Goal: Information Seeking & Learning: Learn about a topic

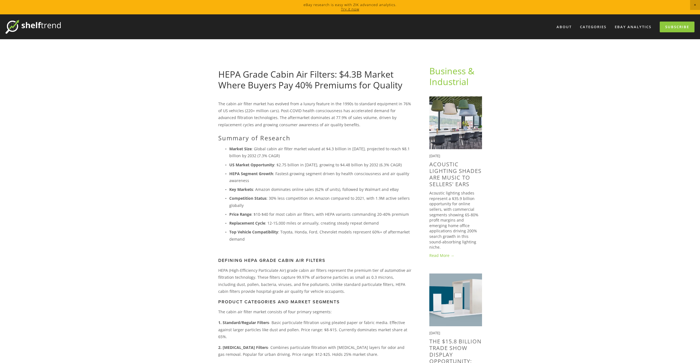
click at [317, 160] on ul "Market Size : Global cabin air filter market valued at $4.3 billion in 2023, pr…" at bounding box center [315, 193] width 194 height 97
click at [311, 189] on p "Key Markets : Amazon dominates online sales (62% of units), followed by Walmart…" at bounding box center [320, 189] width 182 height 7
drag, startPoint x: 312, startPoint y: -20, endPoint x: 315, endPoint y: -20, distance: 3.0
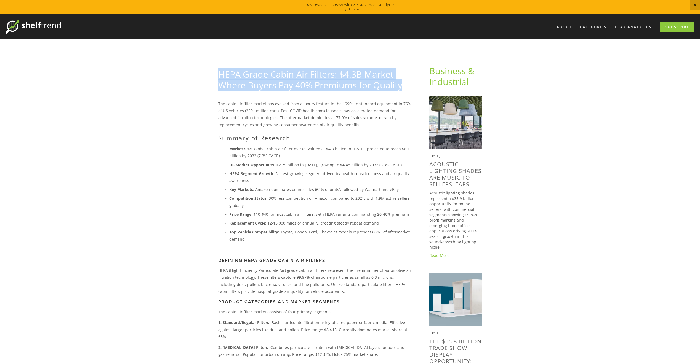
drag, startPoint x: 227, startPoint y: 76, endPoint x: 404, endPoint y: 83, distance: 177.9
copy link "HEPA Grade Cabin Air Filters: $4.3B Market Where Buyers Pay 40% Premiums for Qu…"
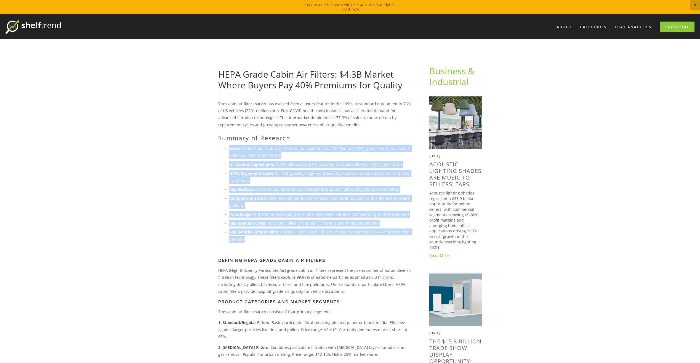
drag, startPoint x: 285, startPoint y: 223, endPoint x: 281, endPoint y: 246, distance: 22.9
click at [281, 246] on div "The cabin air filter market has evolved from a luxury feature in the 1990s to s…" at bounding box center [315, 332] width 194 height 465
copy ul "Market Size : Global cabin air filter market valued at $4.3 billion in 2023, pr…"
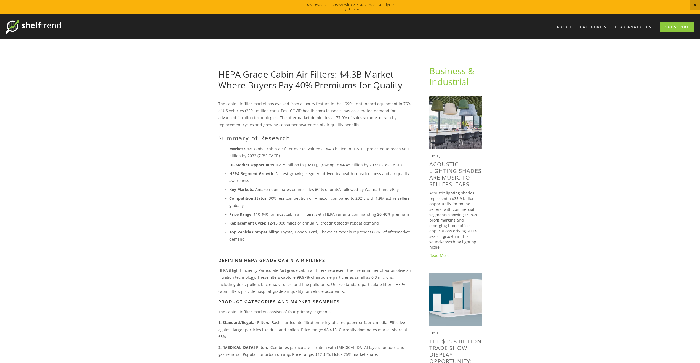
click at [303, 261] on h3 "Defining HEPA Grade Cabin Air Filters" at bounding box center [315, 260] width 194 height 5
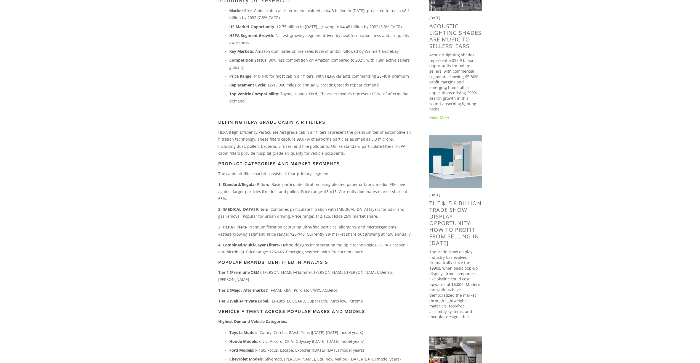
scroll to position [166, 0]
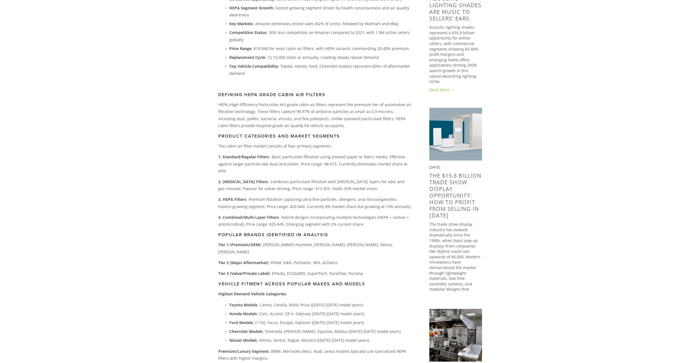
drag, startPoint x: 393, startPoint y: 200, endPoint x: 216, endPoint y: 192, distance: 177.4
click at [216, 192] on div "The cabin air filter market has evolved from a luxury feature in the 1990s to s…" at bounding box center [315, 170] width 203 height 470
copy p "3. HEPA Filters - Premium filtration capturing ultra-fine particles, allergens,…"
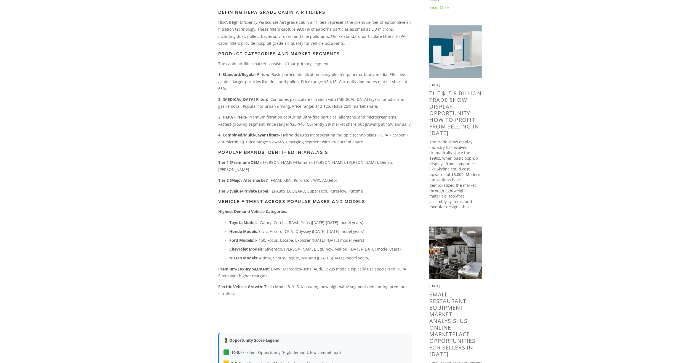
scroll to position [248, 0]
click at [218, 219] on div "The cabin air filter market has evolved from a luxury feature in the 1990s to s…" at bounding box center [315, 87] width 203 height 470
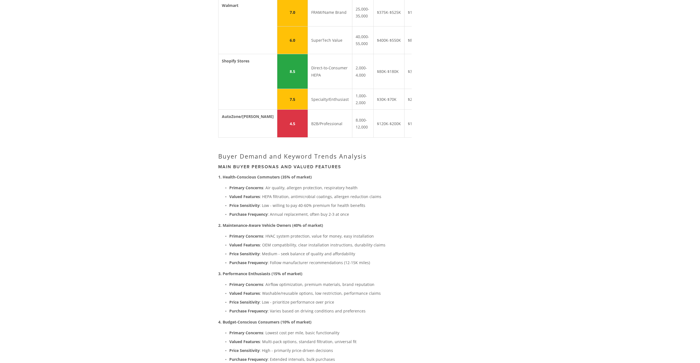
scroll to position [0, 0]
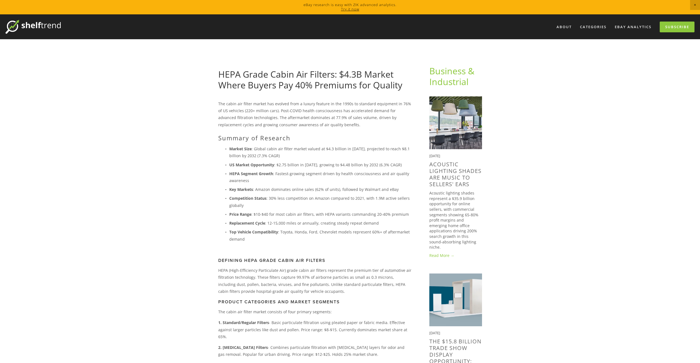
drag, startPoint x: 213, startPoint y: 183, endPoint x: 225, endPoint y: 68, distance: 115.7
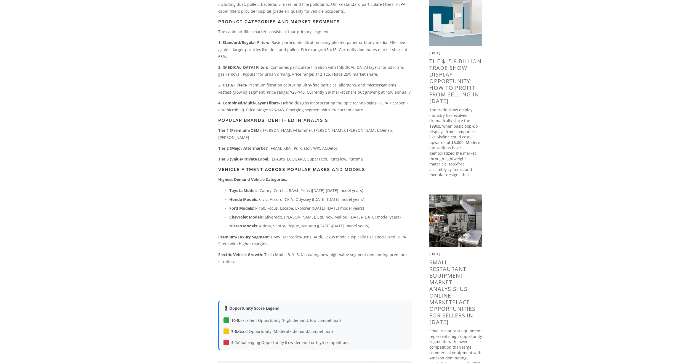
scroll to position [331, 0]
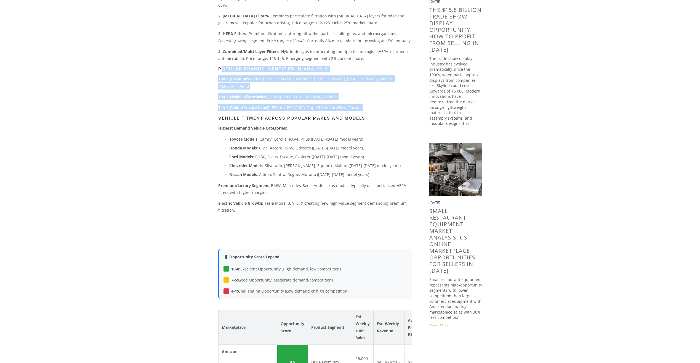
drag, startPoint x: 241, startPoint y: 65, endPoint x: 366, endPoint y: 91, distance: 128.0
click at [366, 91] on div "The cabin air filter market has evolved from a luxury feature in the 1990s to s…" at bounding box center [315, 1] width 194 height 465
copy div "opular Brands Identified in Analysis Tier 1 (Premium/OEM) : Mann+Hummel, Bosch,…"
click at [354, 167] on div "The cabin air filter market has evolved from a luxury feature in the 1990s to s…" at bounding box center [315, 1] width 194 height 465
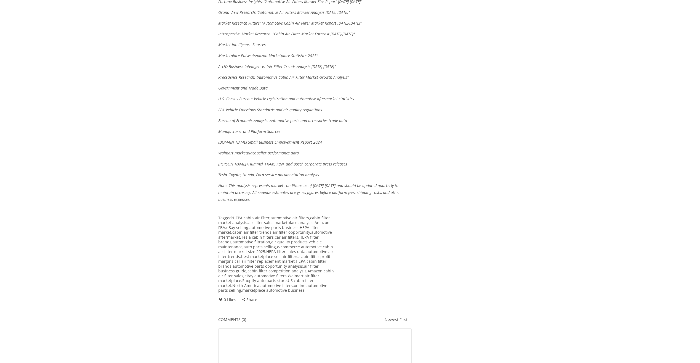
scroll to position [0, 0]
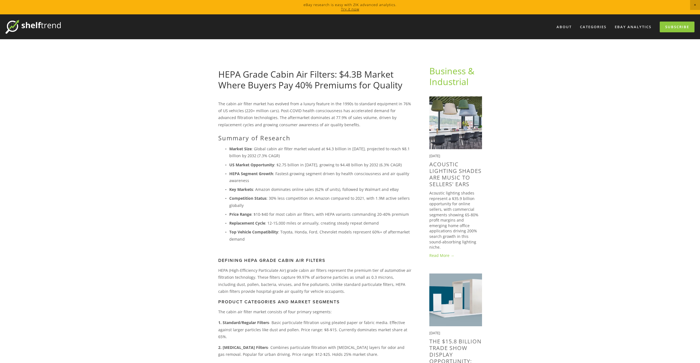
drag, startPoint x: 284, startPoint y: 245, endPoint x: 305, endPoint y: 15, distance: 231.2
click at [36, 23] on img at bounding box center [33, 27] width 55 height 14
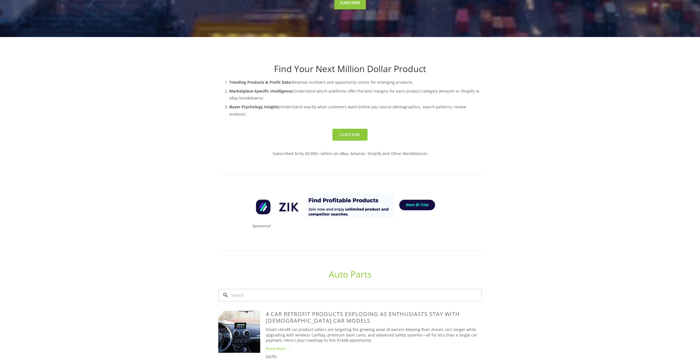
scroll to position [193, 0]
